Goal: Find specific page/section: Find specific page/section

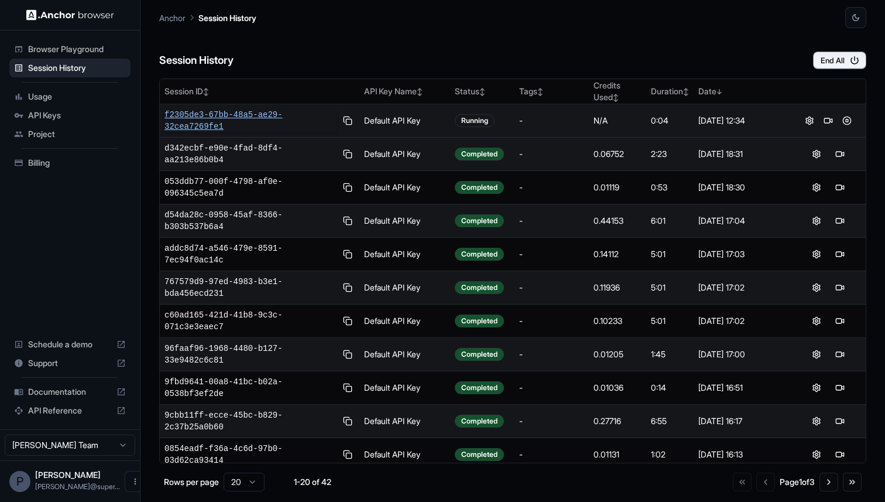
click at [257, 115] on span "f2305de3-67bb-48a5-ae29-32cea7269fe1" at bounding box center [251, 120] width 172 height 23
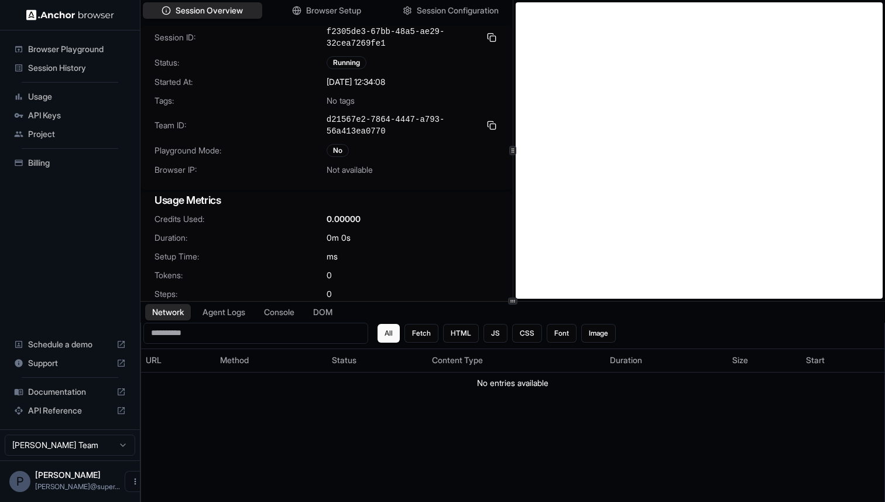
click at [61, 65] on span "Session History" at bounding box center [77, 68] width 98 height 12
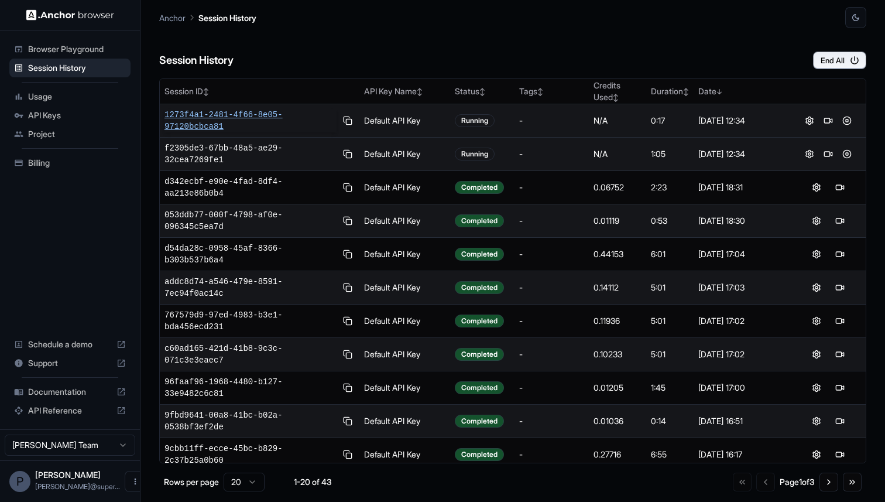
click at [249, 117] on span "1273f4a1-2481-4f66-8e05-97120bcbca81" at bounding box center [251, 120] width 172 height 23
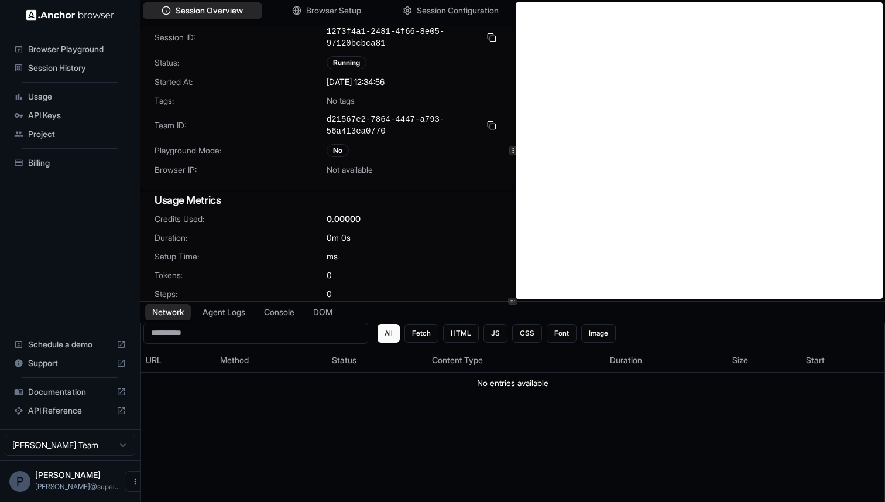
click at [69, 70] on span "Session History" at bounding box center [77, 68] width 98 height 12
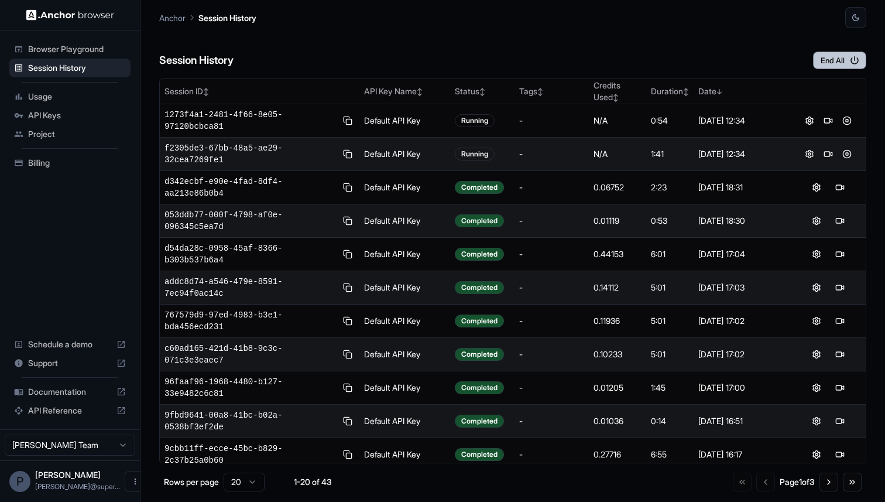
click at [839, 54] on button "End All" at bounding box center [839, 61] width 53 height 18
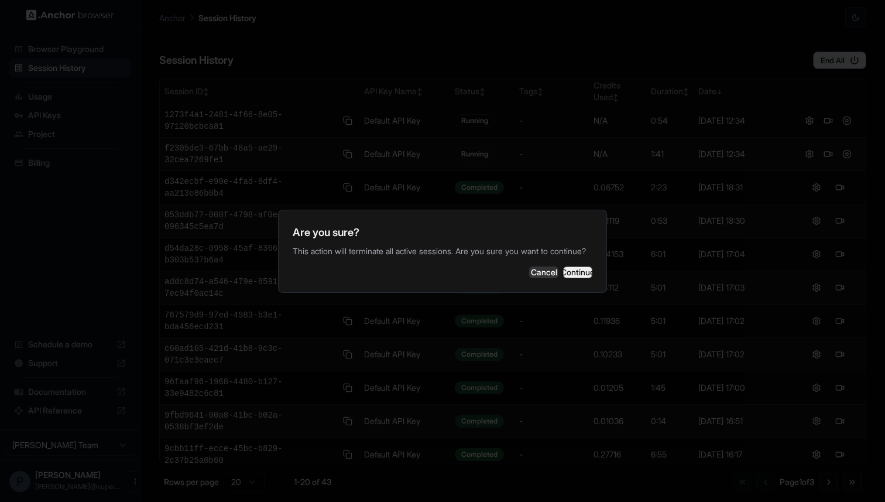
click at [575, 278] on button "Continue" at bounding box center [577, 272] width 29 height 12
